Goal: Information Seeking & Learning: Learn about a topic

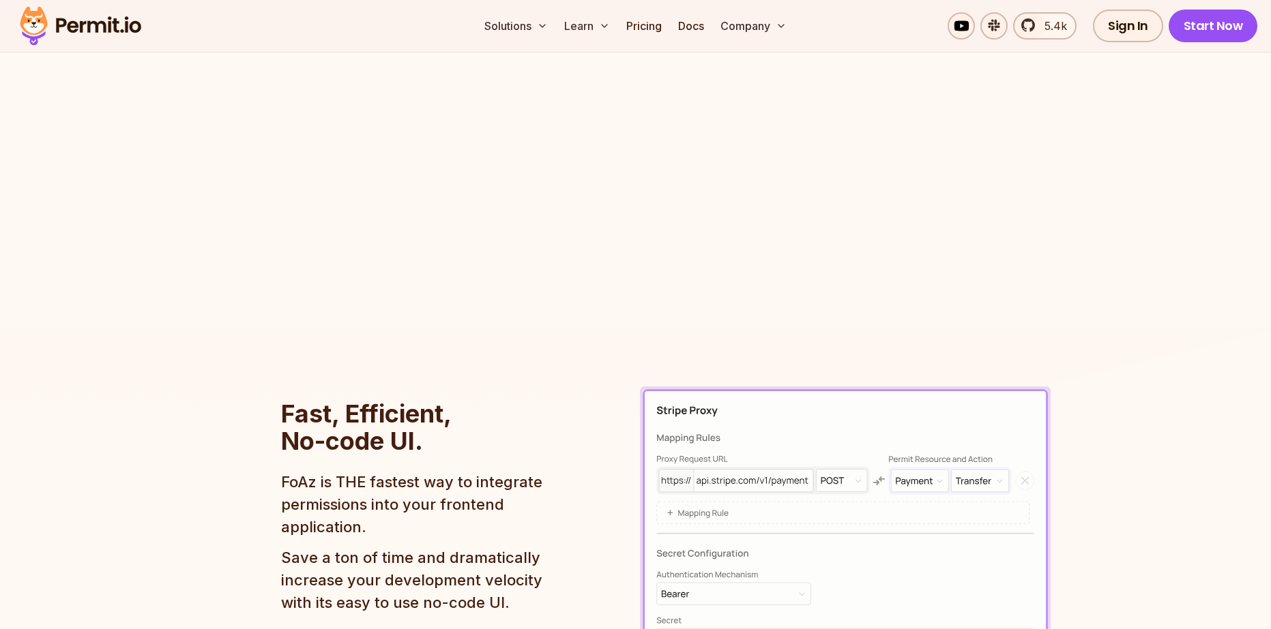
drag, startPoint x: 541, startPoint y: 365, endPoint x: 282, endPoint y: 11, distance: 438.3
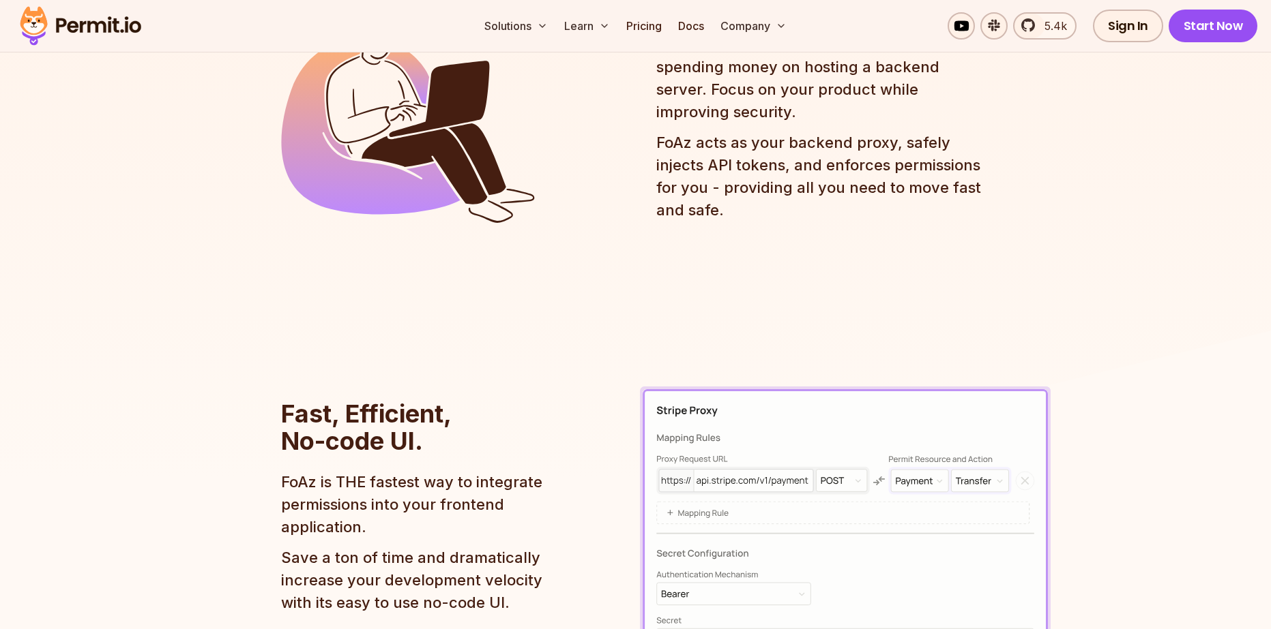
scroll to position [231, 0]
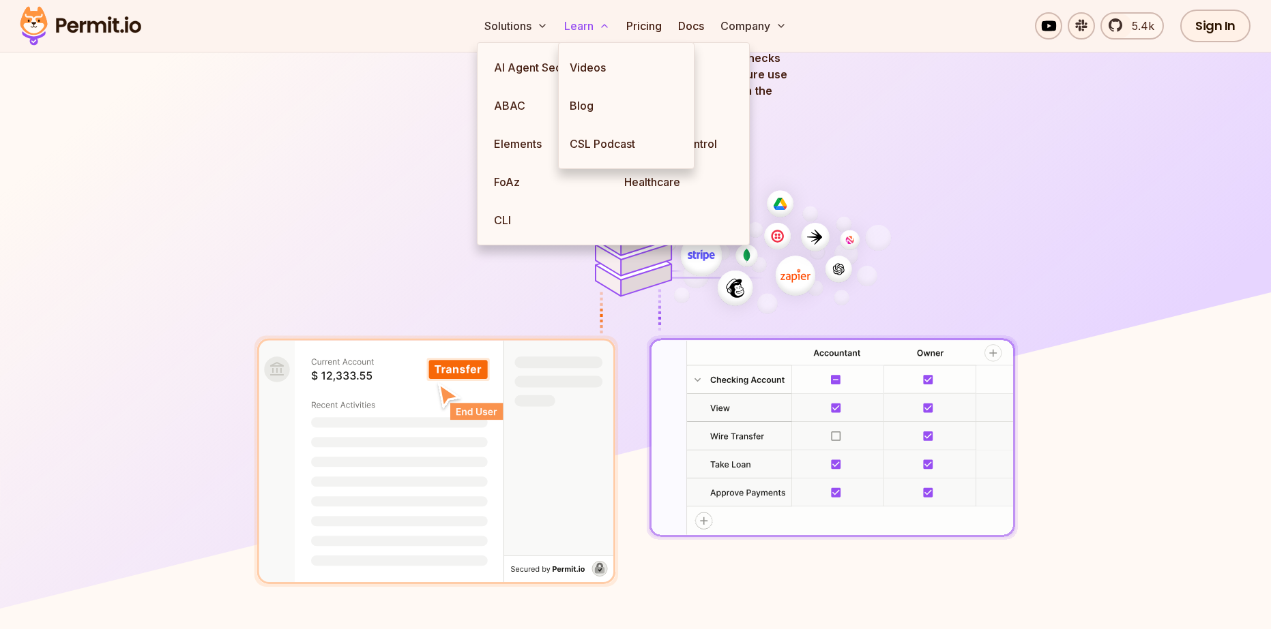
click at [567, 28] on button "Learn" at bounding box center [587, 25] width 57 height 27
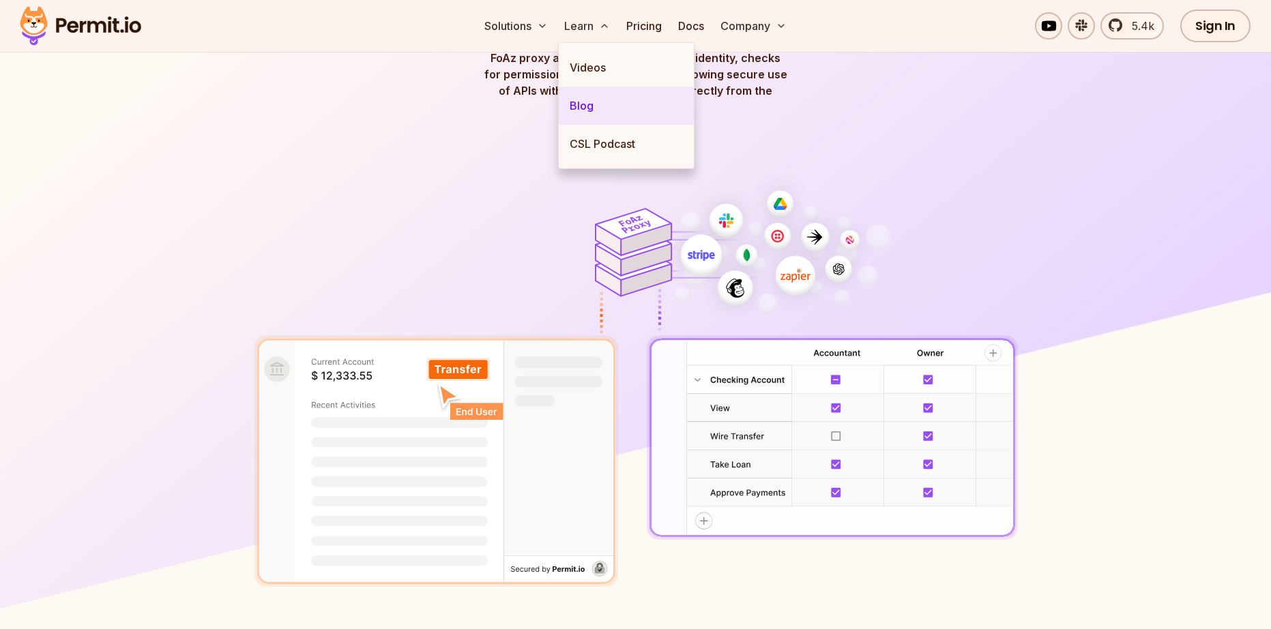
click at [574, 110] on link "Blog" at bounding box center [626, 106] width 135 height 38
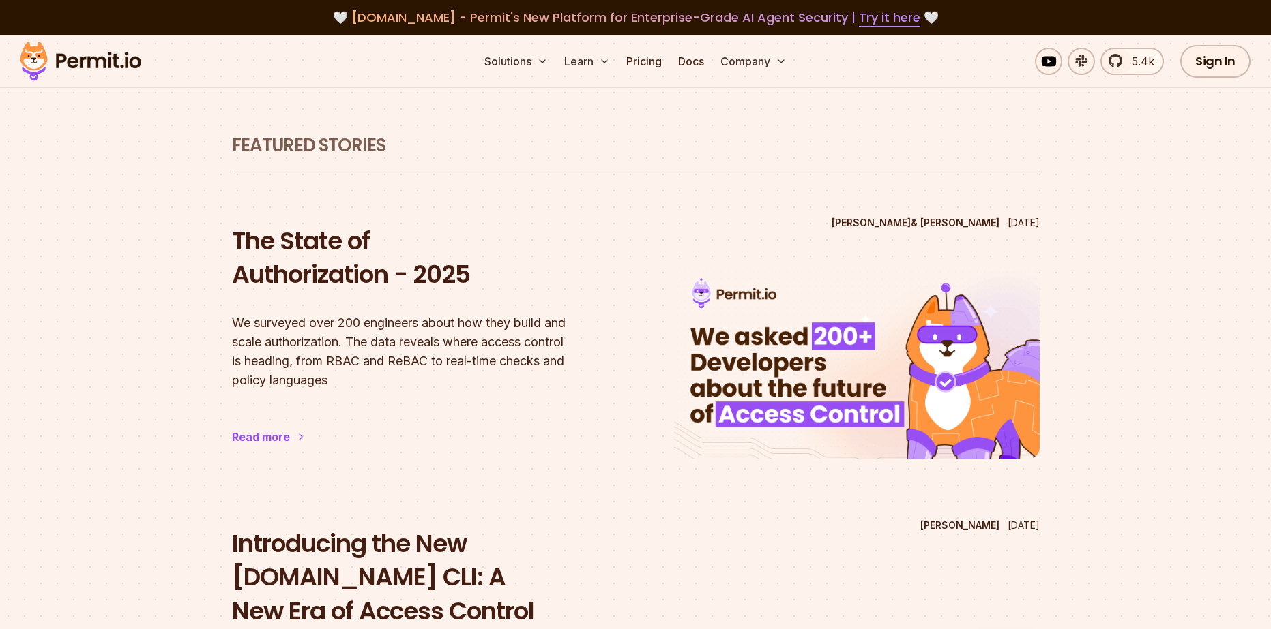
drag, startPoint x: 154, startPoint y: 309, endPoint x: 143, endPoint y: 314, distance: 12.2
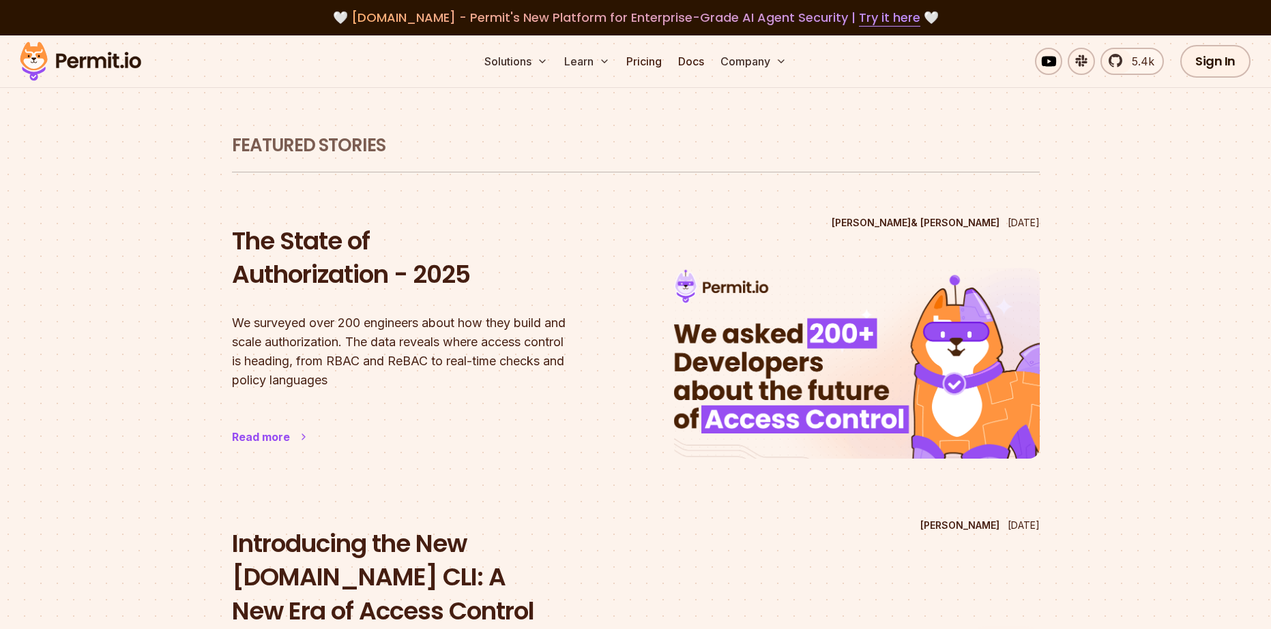
drag, startPoint x: 143, startPoint y: 314, endPoint x: 469, endPoint y: 306, distance: 325.4
click at [469, 306] on div "The State of Authorization - 2025 We surveyed over 200 engineers about how they…" at bounding box center [415, 307] width 366 height 166
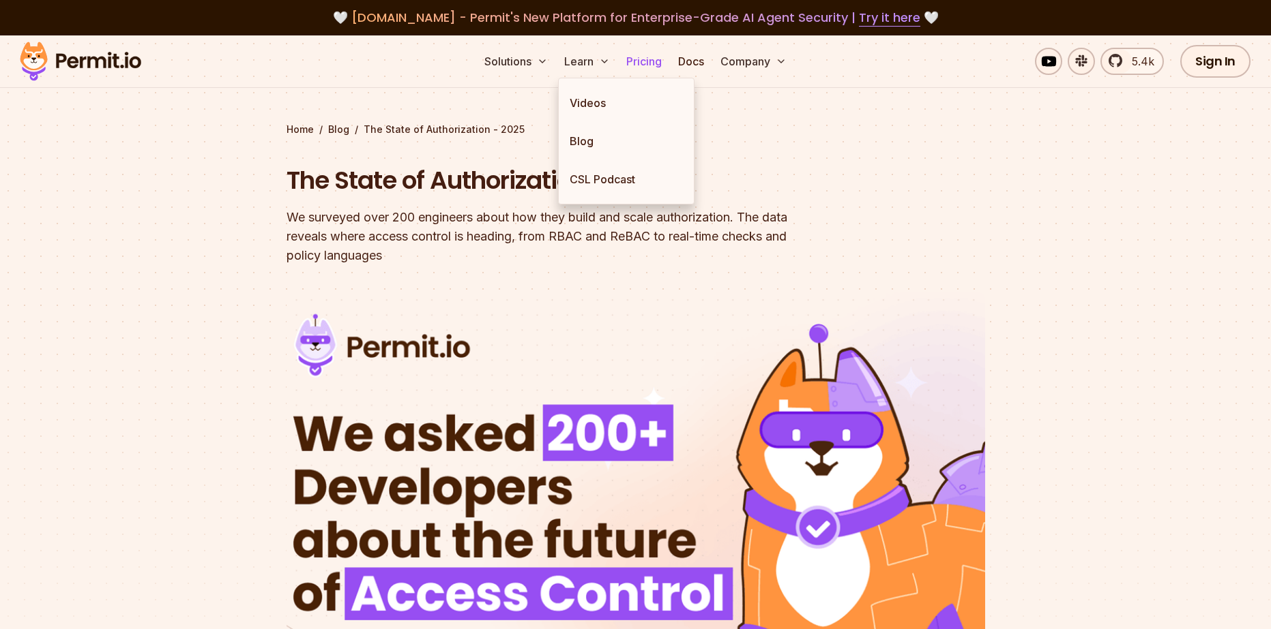
click at [636, 65] on link "Pricing" at bounding box center [644, 61] width 46 height 27
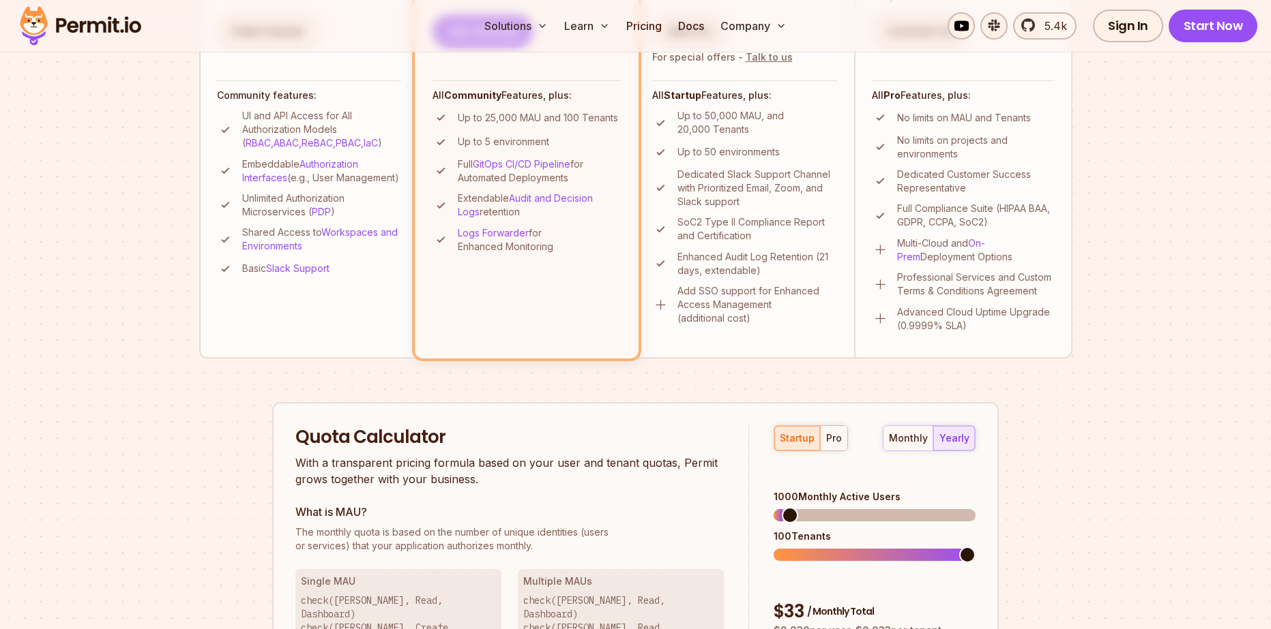
scroll to position [546, 0]
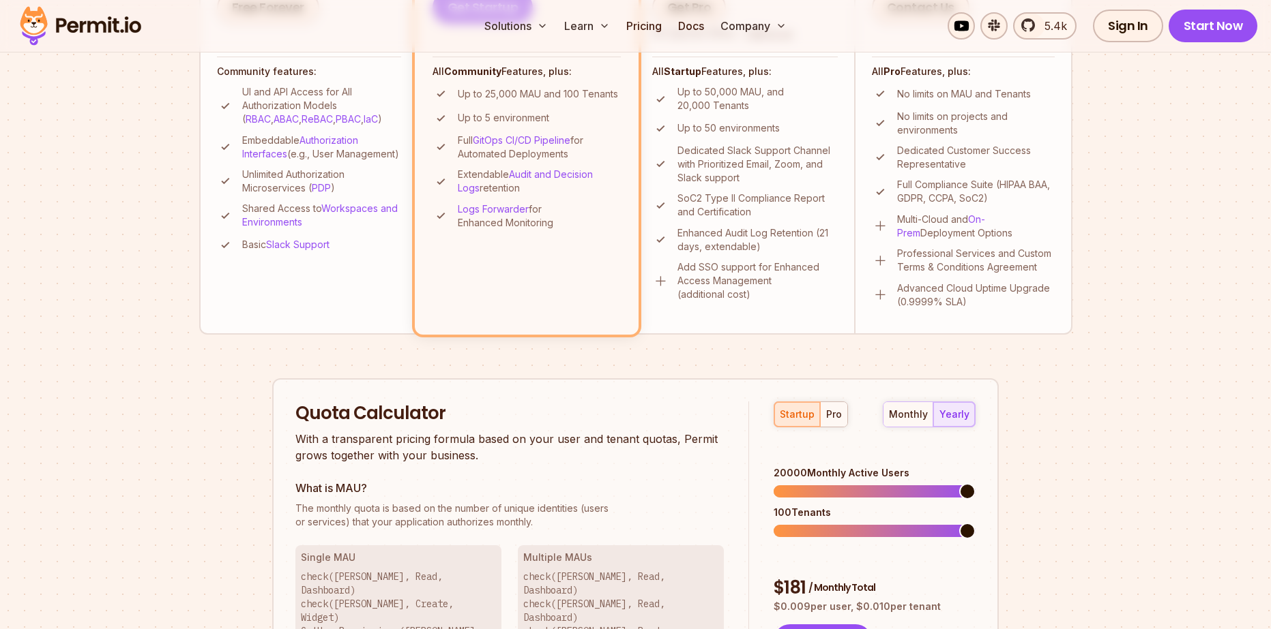
click at [975, 500] on span at bounding box center [967, 492] width 16 height 16
click at [971, 523] on span at bounding box center [967, 531] width 16 height 16
click at [975, 523] on span at bounding box center [967, 531] width 16 height 16
click at [903, 408] on div "monthly" at bounding box center [908, 415] width 39 height 14
click at [954, 414] on div "yearly" at bounding box center [954, 415] width 30 height 14
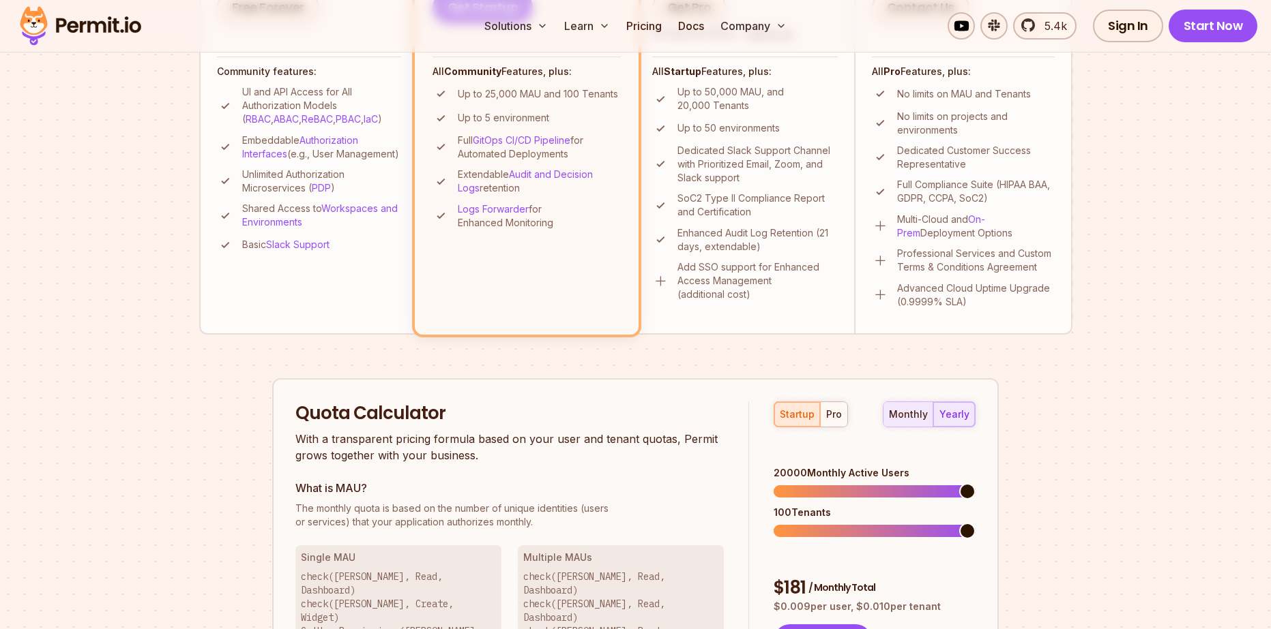
click at [915, 418] on div "monthly" at bounding box center [908, 415] width 39 height 14
click at [964, 417] on div "yearly" at bounding box center [954, 415] width 30 height 14
click at [915, 421] on button "monthly" at bounding box center [908, 414] width 50 height 25
click at [956, 418] on div "yearly" at bounding box center [954, 415] width 30 height 14
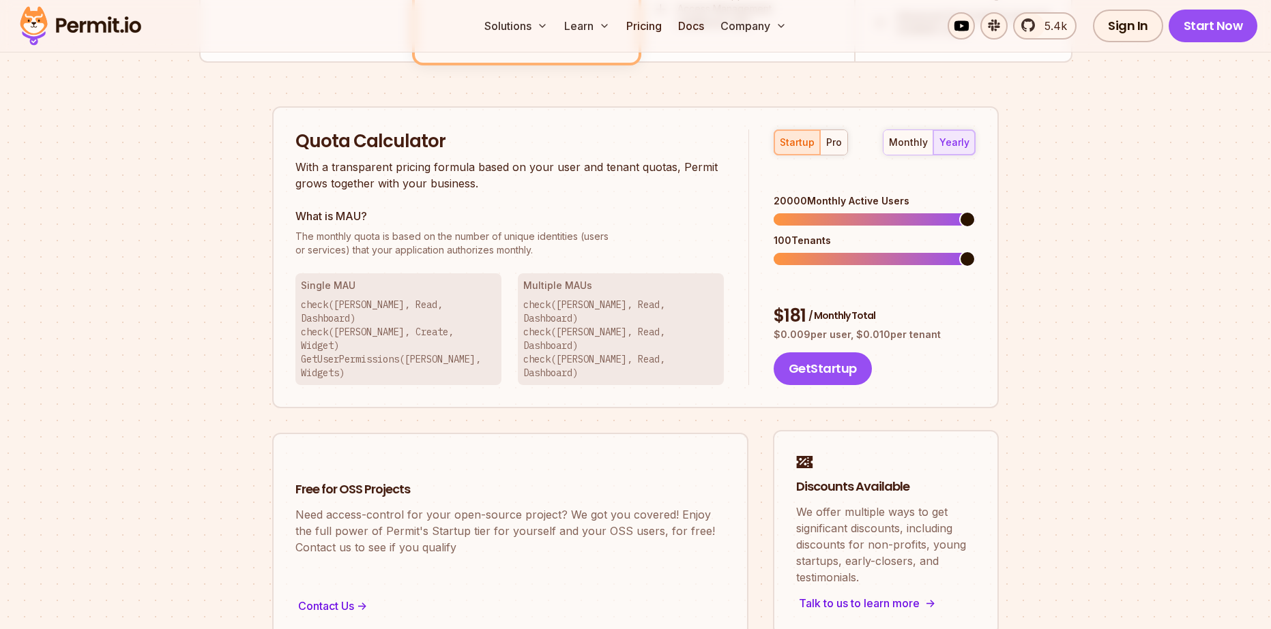
scroll to position [818, 0]
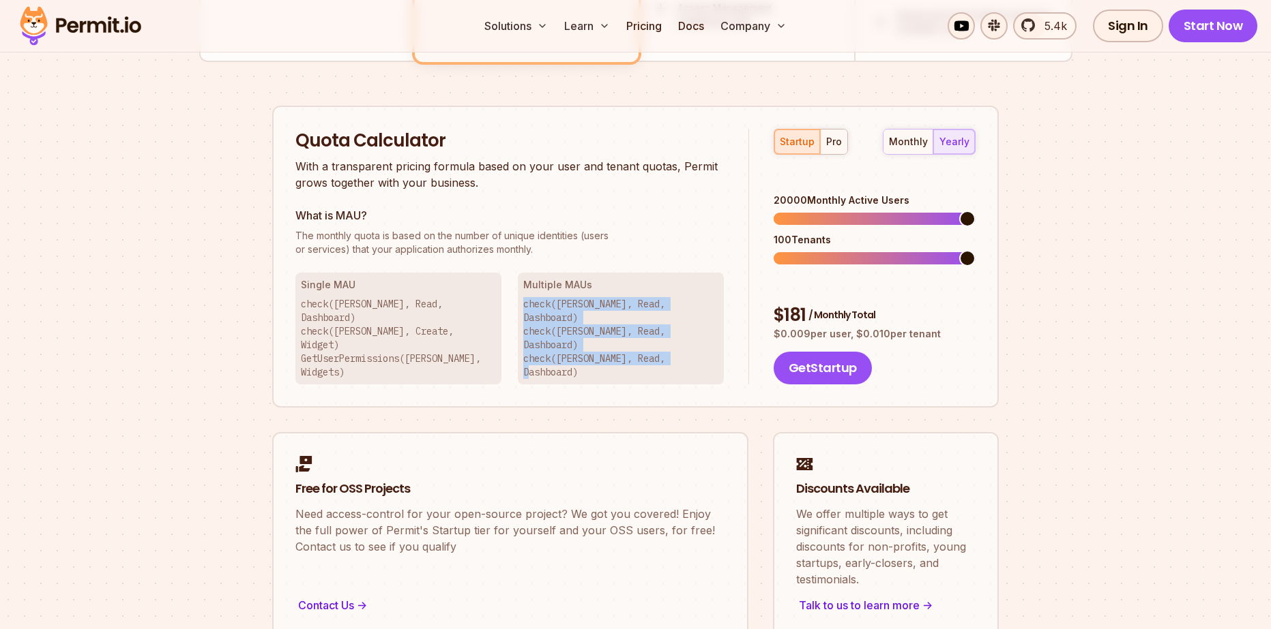
drag, startPoint x: 519, startPoint y: 303, endPoint x: 712, endPoint y: 340, distance: 196.6
click at [696, 333] on div "Multiple [PERSON_NAME] check([PERSON_NAME], Read, Dashboard) check([PERSON_NAME…" at bounding box center [621, 329] width 206 height 112
click at [702, 363] on div "Quota Calculator With a transparent pricing formula based on your user and tena…" at bounding box center [635, 257] width 726 height 303
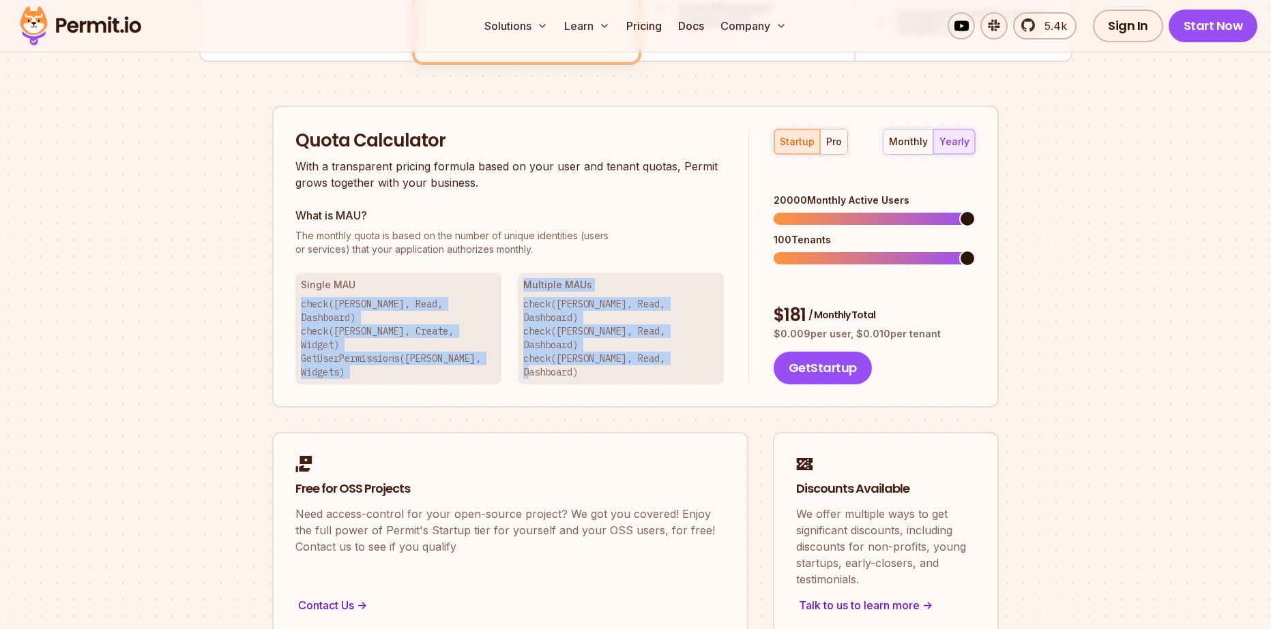
drag, startPoint x: 695, startPoint y: 342, endPoint x: 468, endPoint y: 298, distance: 231.4
click at [493, 301] on div "Single MAU check([PERSON_NAME], Read, Dashboard) check([PERSON_NAME], Create, W…" at bounding box center [509, 329] width 428 height 112
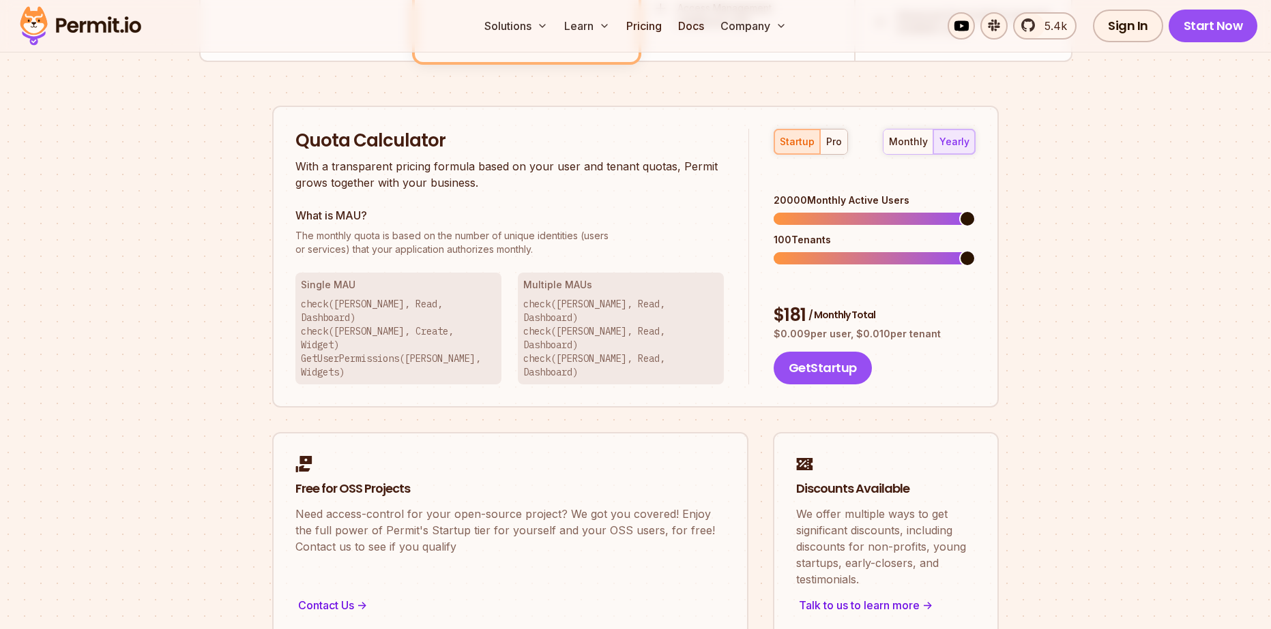
click at [401, 298] on p "check([PERSON_NAME], Read, Dashboard) check([PERSON_NAME], Create, Widget) GetU…" at bounding box center [398, 338] width 195 height 82
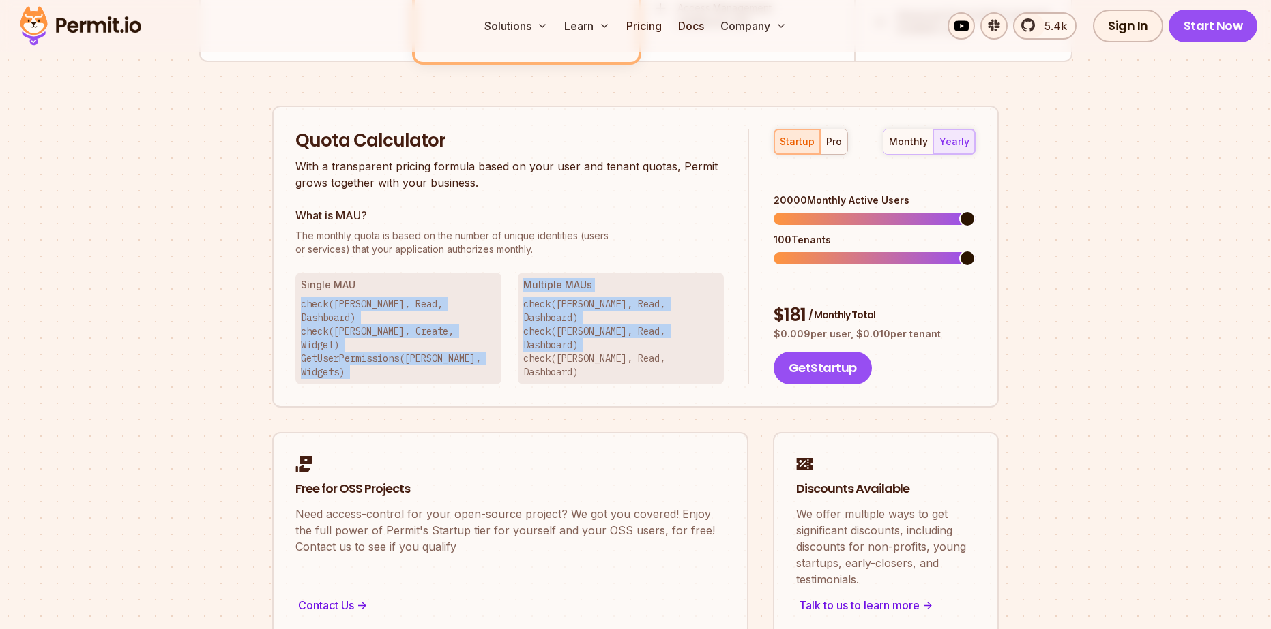
drag, startPoint x: 302, startPoint y: 299, endPoint x: 518, endPoint y: 329, distance: 217.6
click at [518, 329] on div "Single MAU check([PERSON_NAME], Read, Dashboard) check([PERSON_NAME], Create, W…" at bounding box center [509, 329] width 428 height 112
click at [481, 336] on p "check([PERSON_NAME], Read, Dashboard) check([PERSON_NAME], Create, Widget) GetU…" at bounding box center [398, 338] width 195 height 82
drag, startPoint x: 495, startPoint y: 334, endPoint x: 271, endPoint y: 310, distance: 225.0
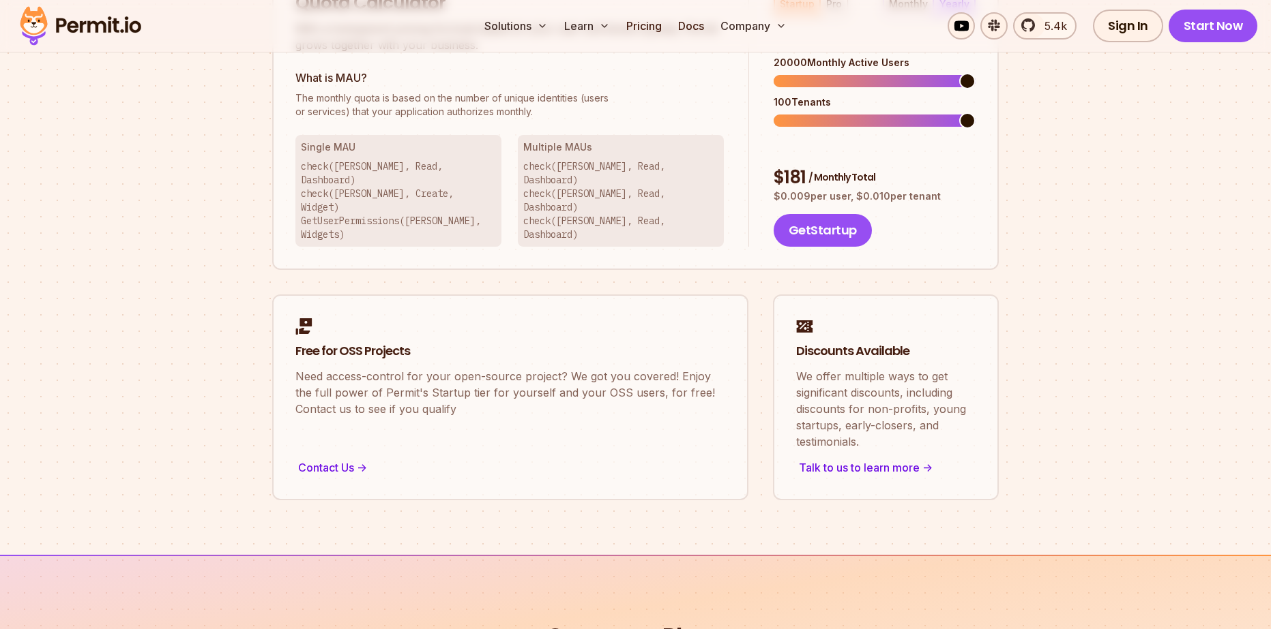
scroll to position [955, 0]
drag, startPoint x: 456, startPoint y: 376, endPoint x: 183, endPoint y: 316, distance: 278.7
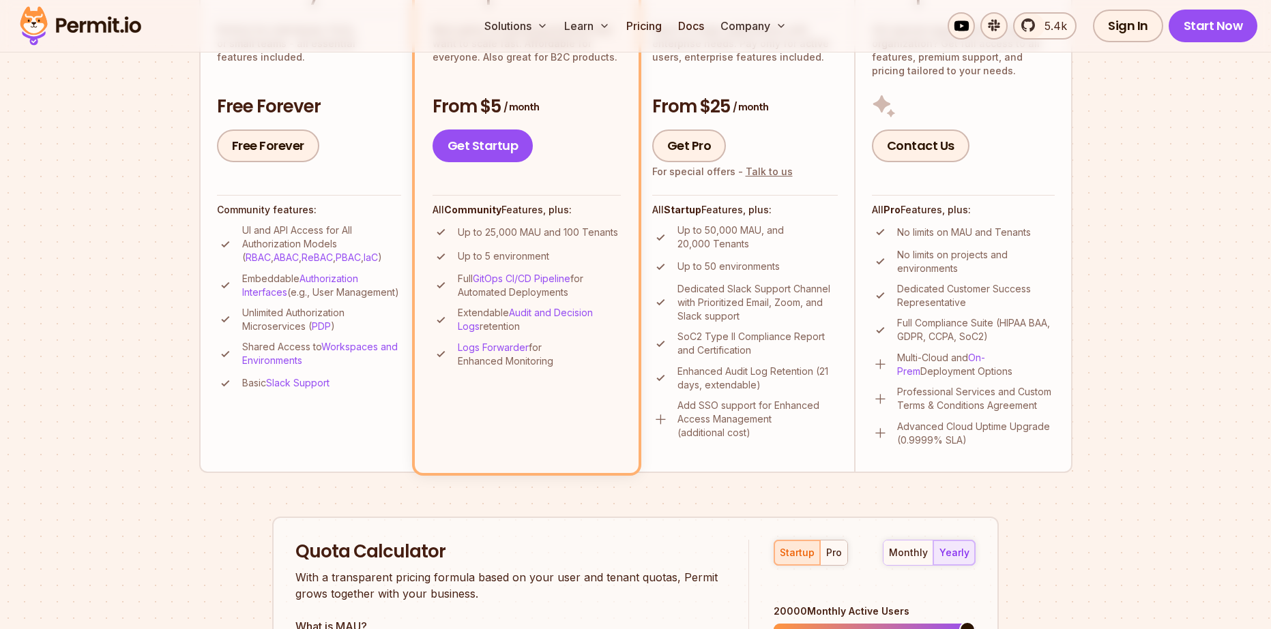
scroll to position [409, 0]
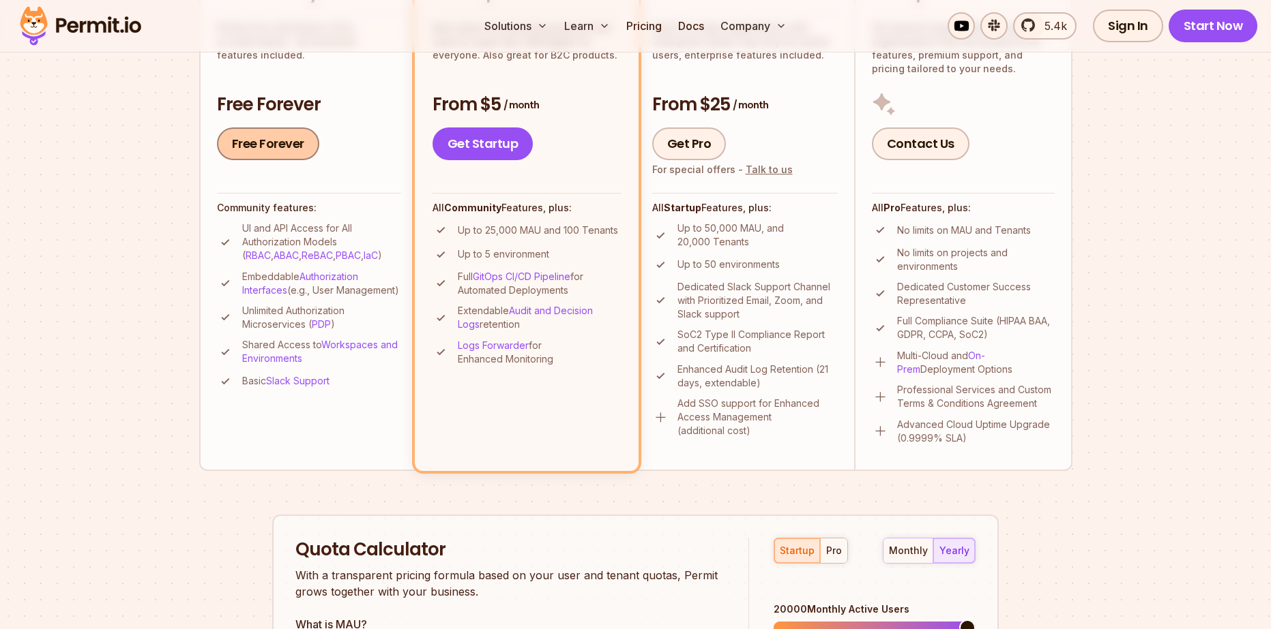
click at [278, 147] on link "Free Forever" at bounding box center [268, 144] width 102 height 33
click at [1053, 29] on span "5.4k" at bounding box center [1051, 26] width 31 height 16
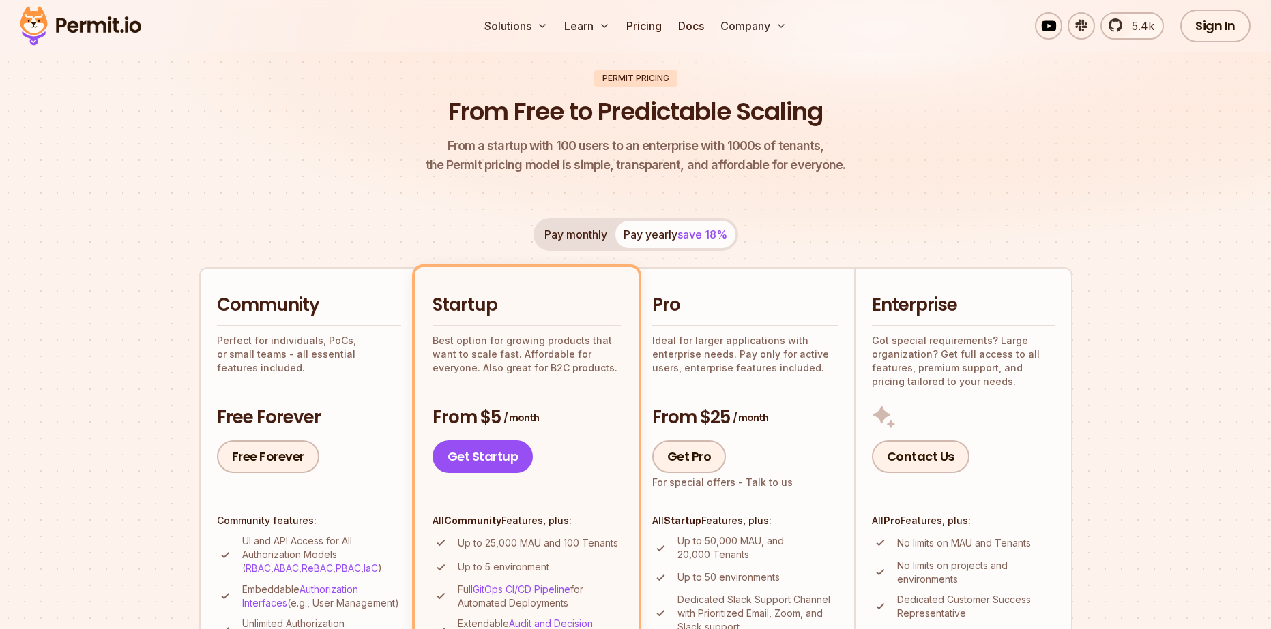
scroll to position [68, 0]
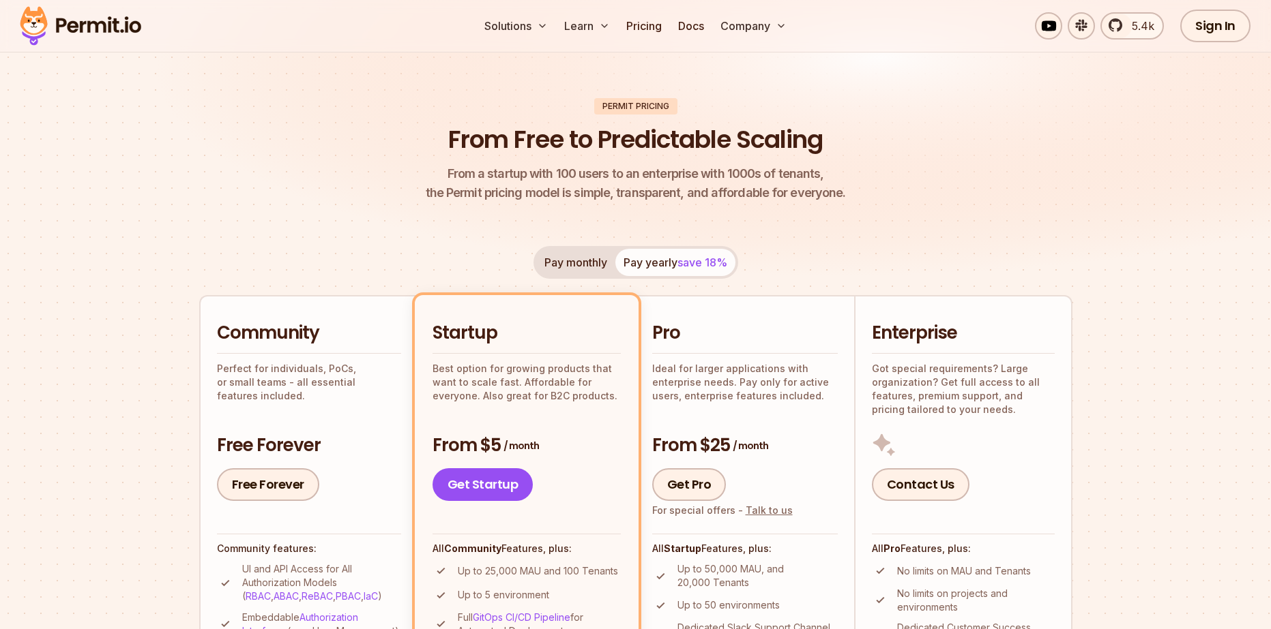
click at [580, 266] on button "Pay monthly" at bounding box center [575, 262] width 79 height 27
click at [649, 262] on button "Pay yearly save 18%" at bounding box center [675, 262] width 120 height 27
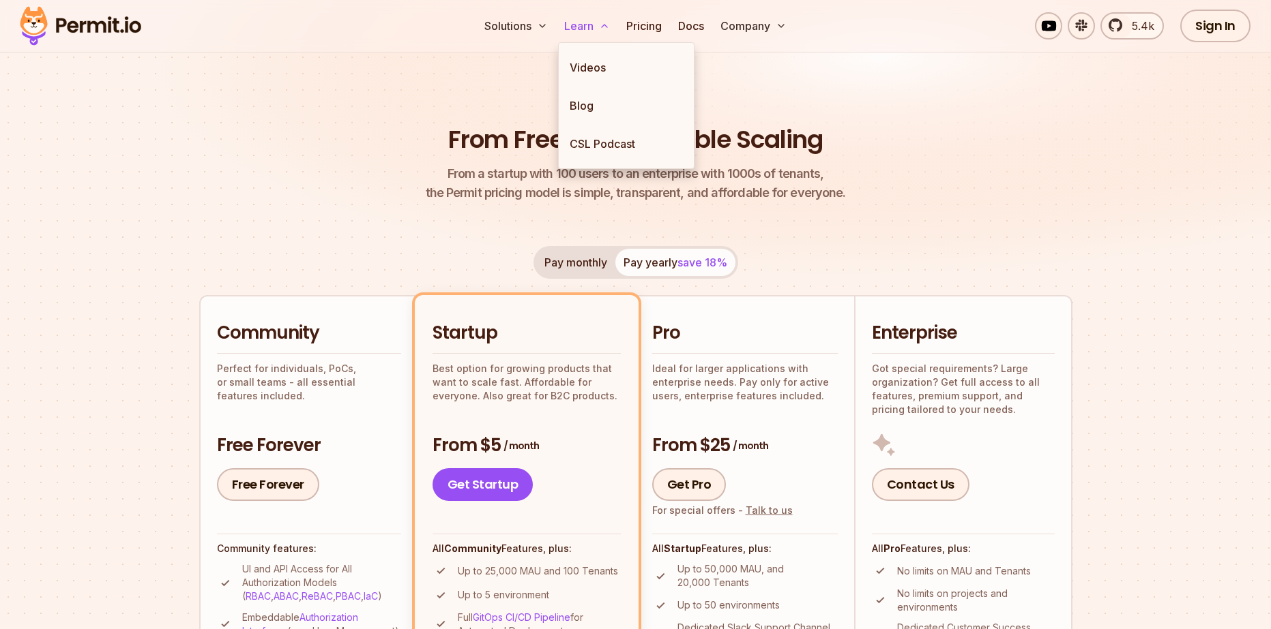
click at [589, 22] on button "Learn" at bounding box center [587, 25] width 57 height 27
click at [642, 35] on link "Pricing" at bounding box center [644, 25] width 46 height 27
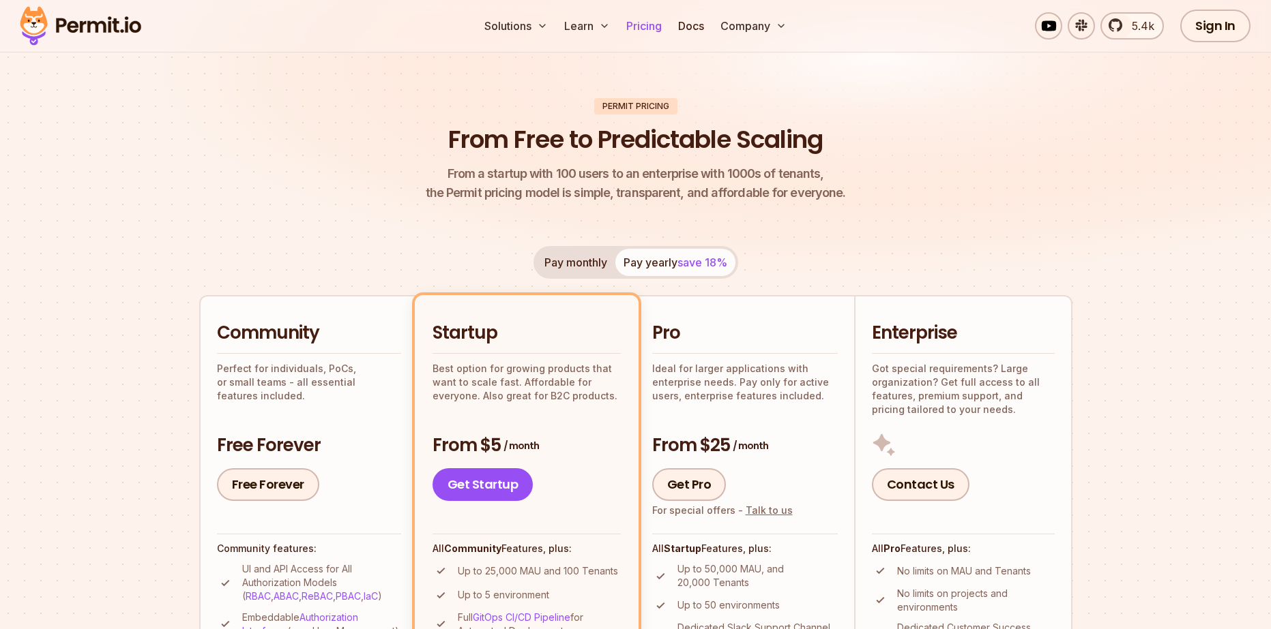
click at [646, 30] on link "Pricing" at bounding box center [644, 25] width 46 height 27
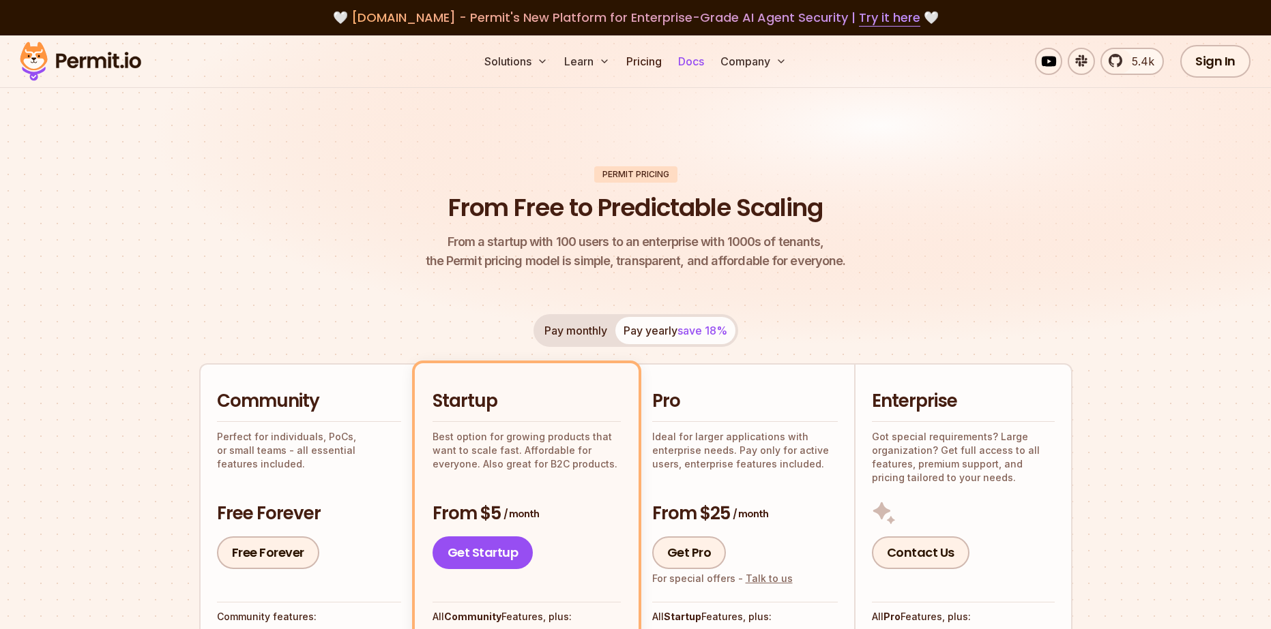
click at [688, 53] on link "Docs" at bounding box center [690, 61] width 37 height 27
